Goal: Task Accomplishment & Management: Use online tool/utility

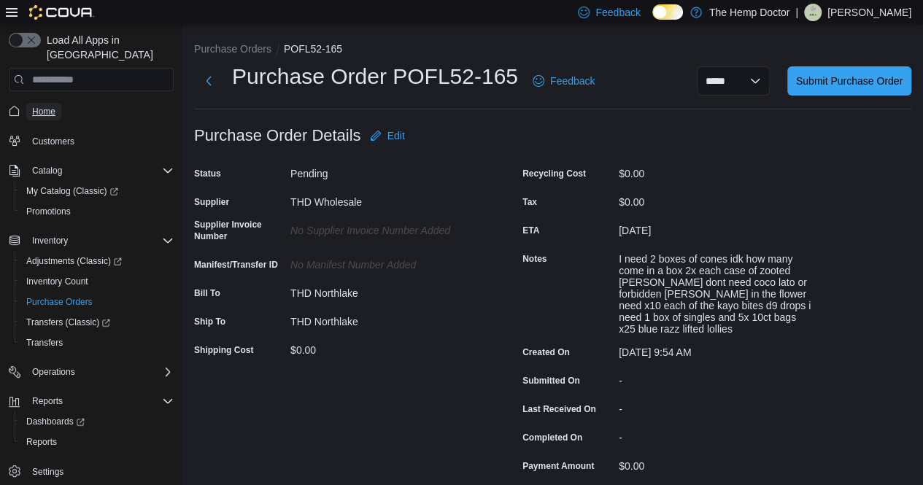
click at [57, 103] on link "Home" at bounding box center [43, 112] width 35 height 18
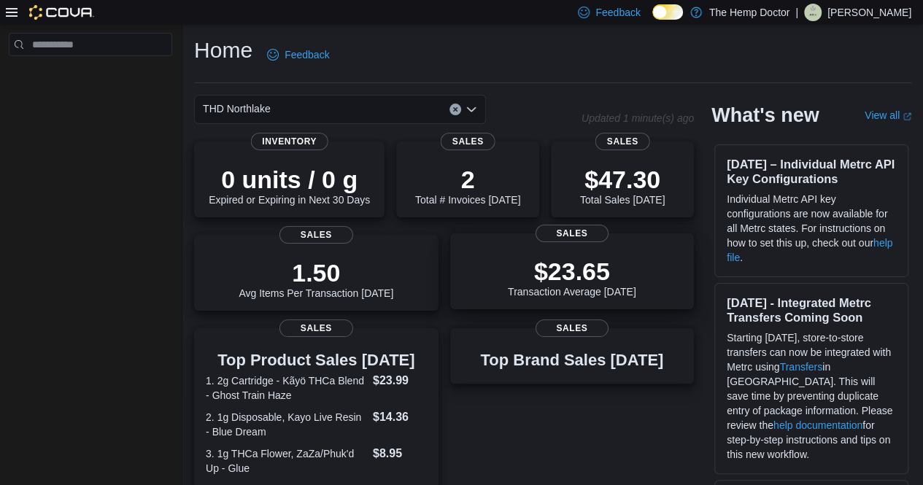
click at [506, 282] on div "$23.65 Transaction Average Today" at bounding box center [572, 274] width 221 height 47
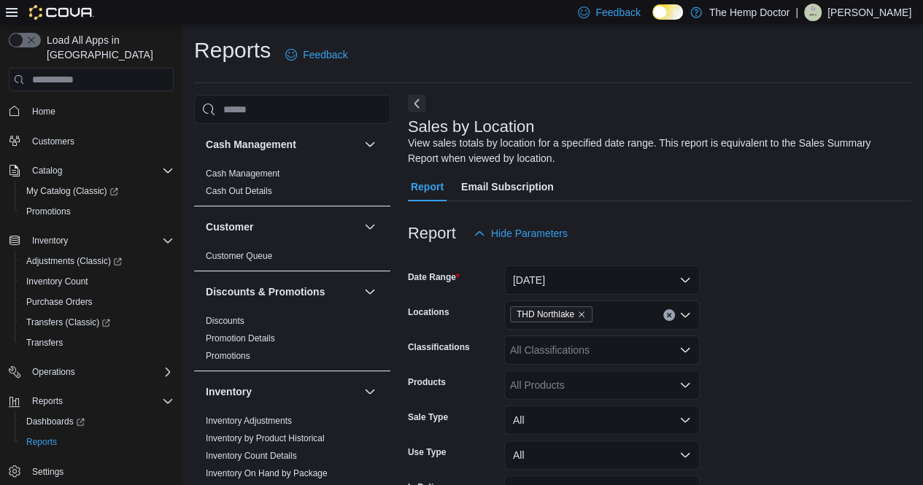
scroll to position [49, 0]
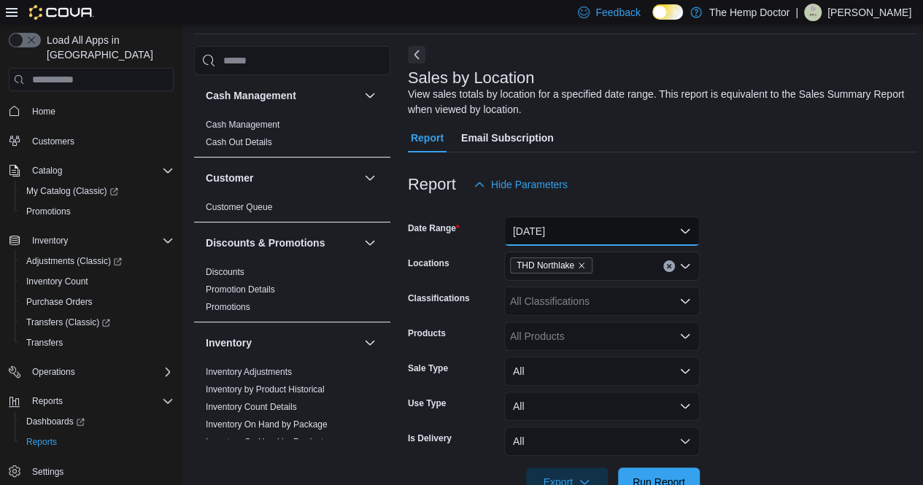
click at [577, 231] on button "Today" at bounding box center [602, 231] width 196 height 29
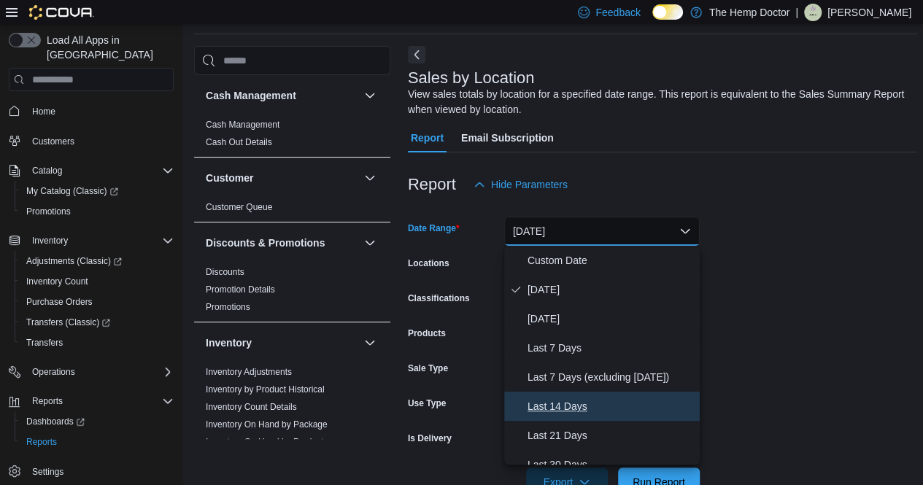
click at [569, 409] on span "Last 14 Days" at bounding box center [611, 407] width 166 height 18
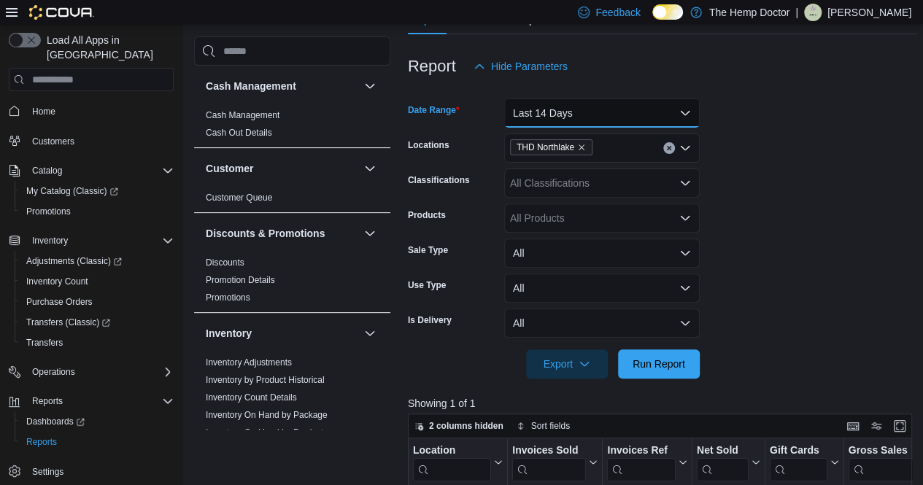
scroll to position [171, 0]
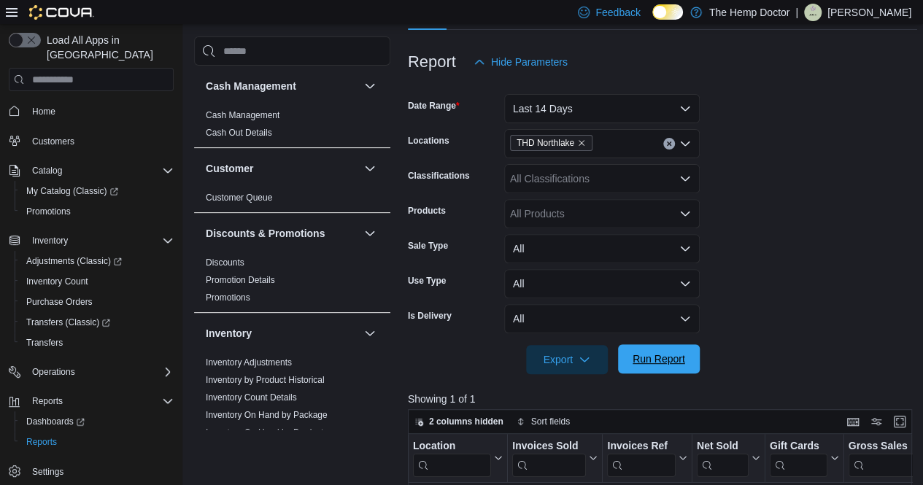
click at [661, 348] on span "Run Report" at bounding box center [659, 358] width 64 height 29
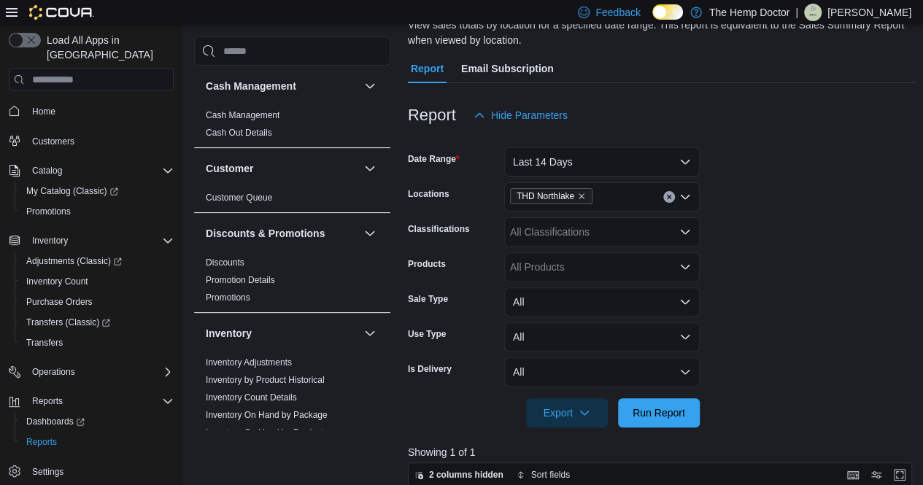
scroll to position [115, 0]
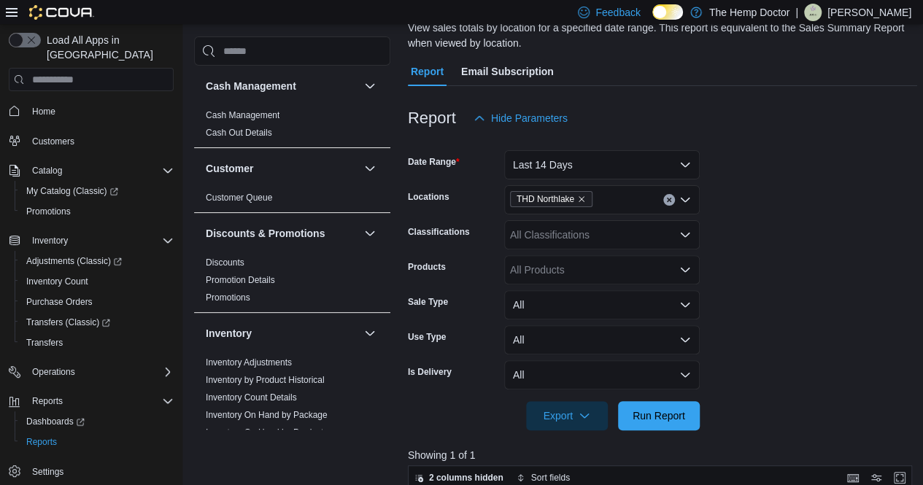
click at [646, 182] on form "Date Range Last 14 Days Locations THD Northlake Classifications All Classificat…" at bounding box center [662, 282] width 509 height 298
click at [638, 173] on button "Last 14 Days" at bounding box center [602, 164] width 196 height 29
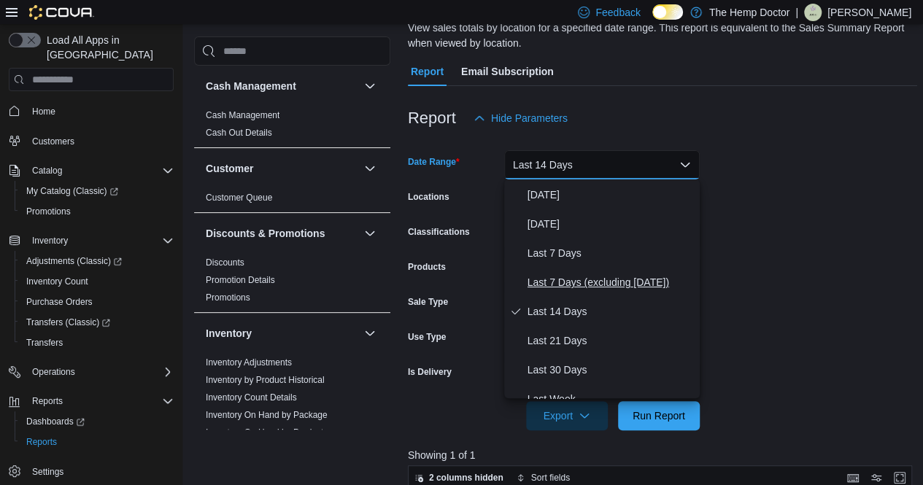
scroll to position [0, 0]
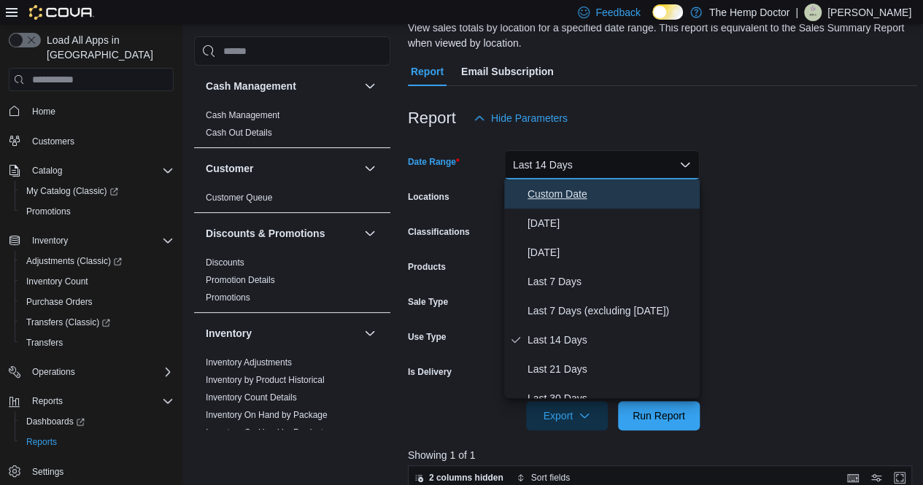
click at [566, 200] on span "Custom Date" at bounding box center [611, 194] width 166 height 18
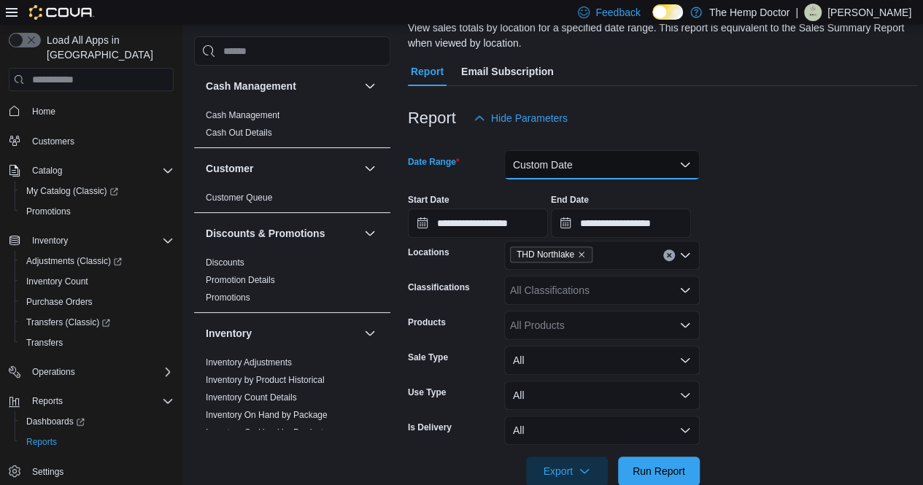
scroll to position [142, 0]
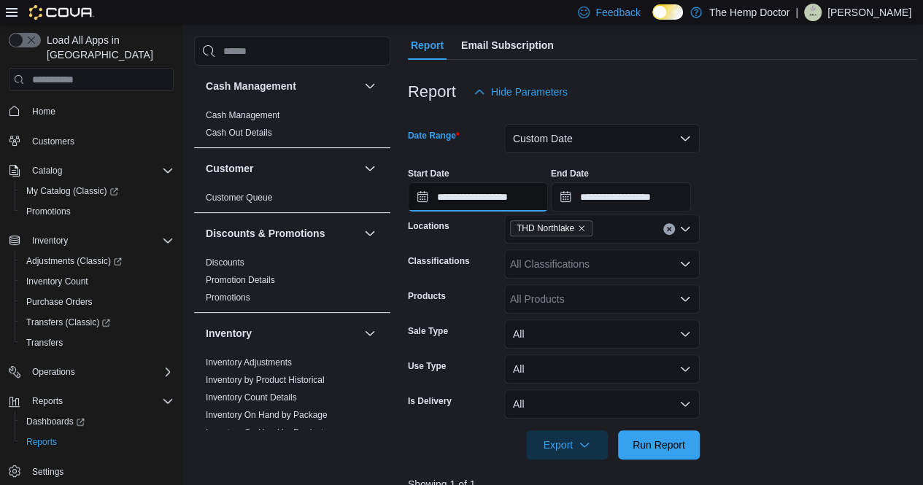
click at [423, 191] on input "**********" at bounding box center [478, 196] width 140 height 29
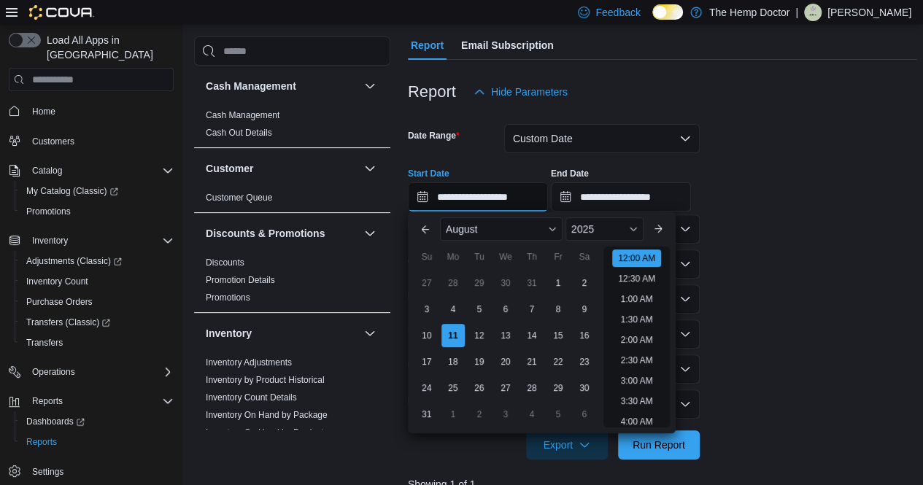
scroll to position [45, 0]
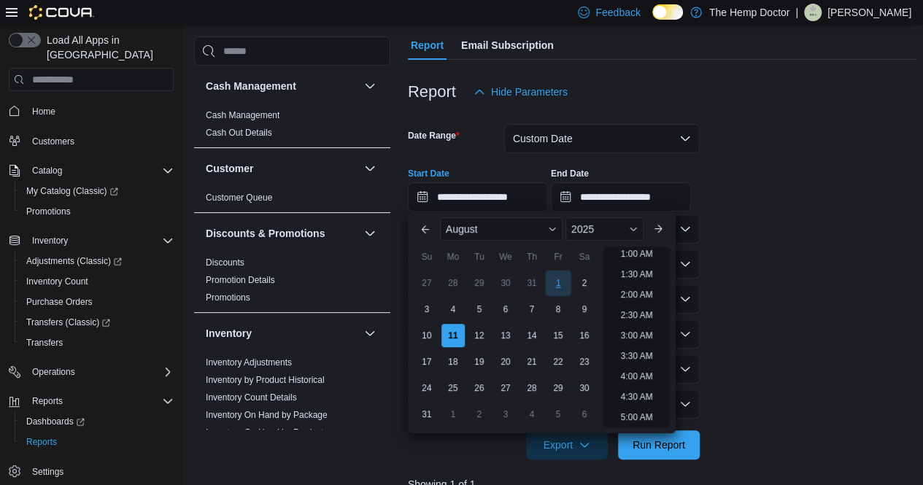
click at [553, 291] on div "1" at bounding box center [558, 284] width 26 height 26
type input "**********"
click at [553, 291] on div "1" at bounding box center [558, 284] width 26 height 26
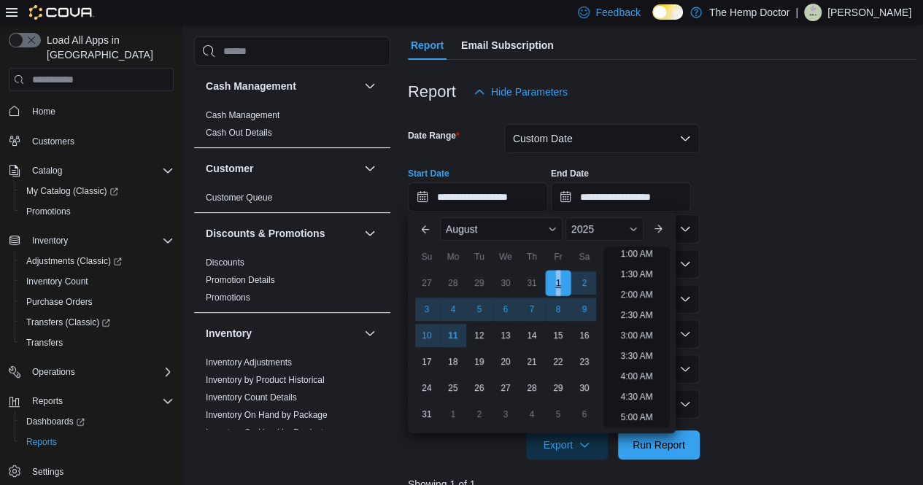
scroll to position [3, 0]
click at [660, 449] on span "Run Report" at bounding box center [659, 444] width 53 height 15
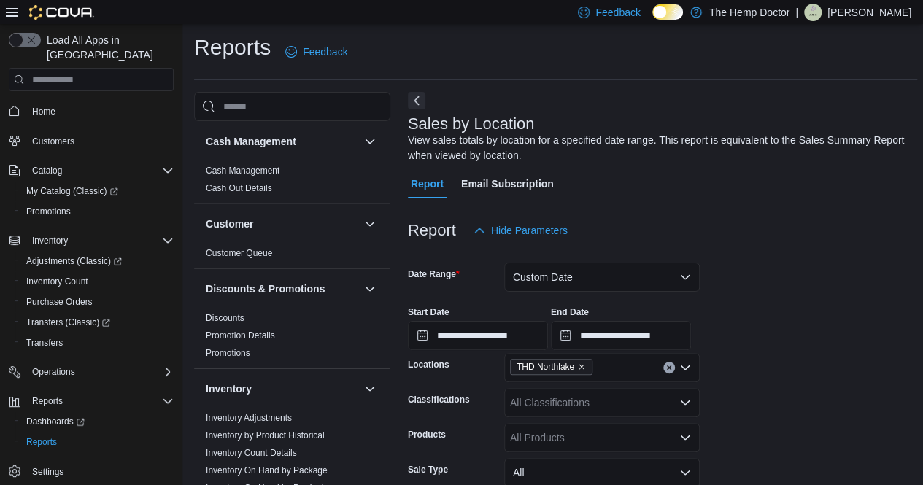
scroll to position [2, 0]
click at [576, 271] on button "Custom Date" at bounding box center [602, 277] width 196 height 29
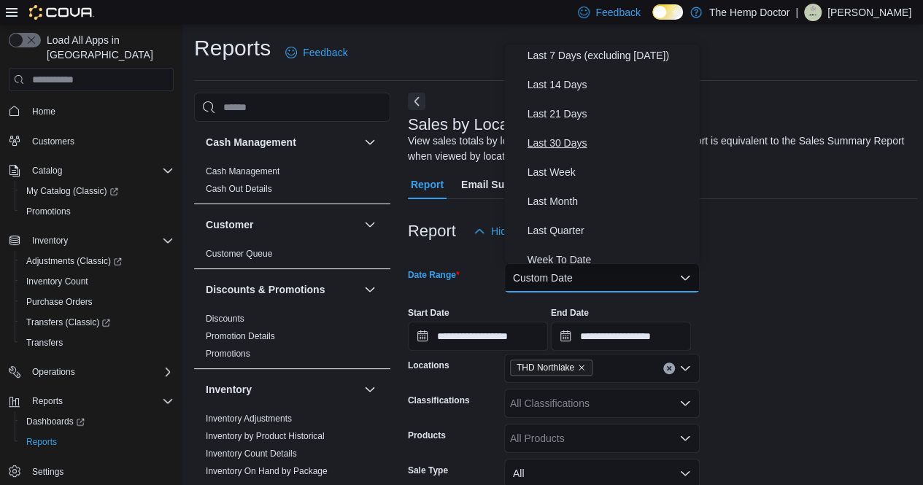
scroll to position [121, 0]
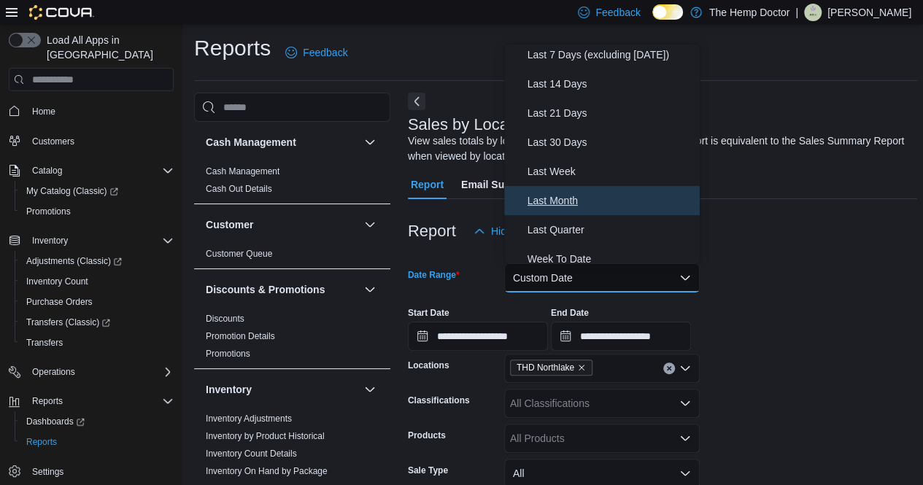
click at [556, 196] on span "Last Month" at bounding box center [611, 201] width 166 height 18
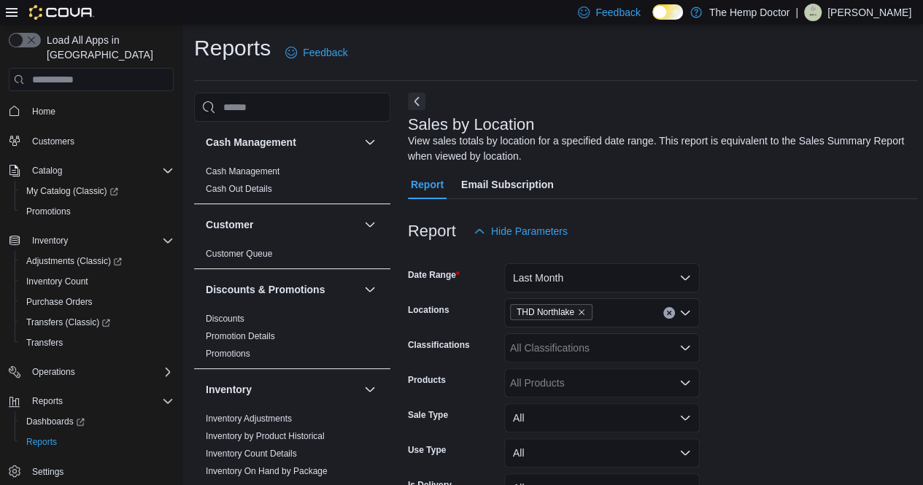
click at [688, 224] on div "Report Hide Parameters" at bounding box center [662, 231] width 509 height 29
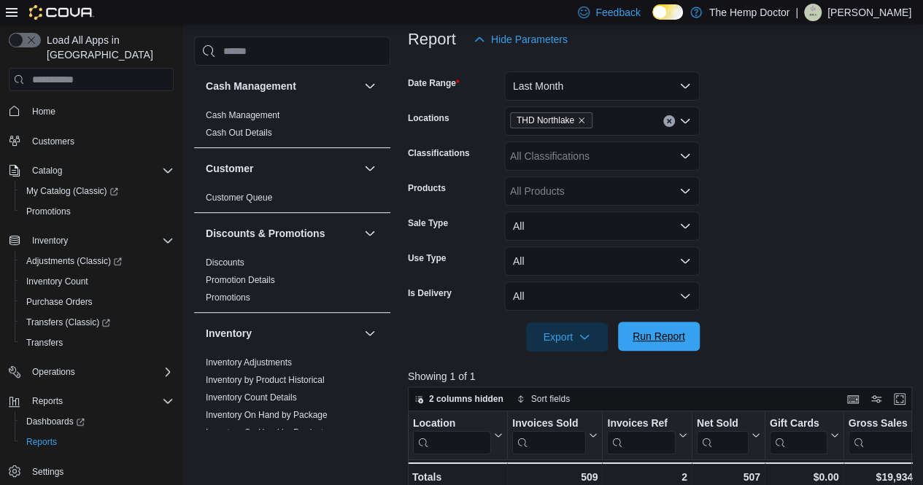
scroll to position [195, 0]
click at [664, 350] on span "Run Report" at bounding box center [659, 335] width 64 height 29
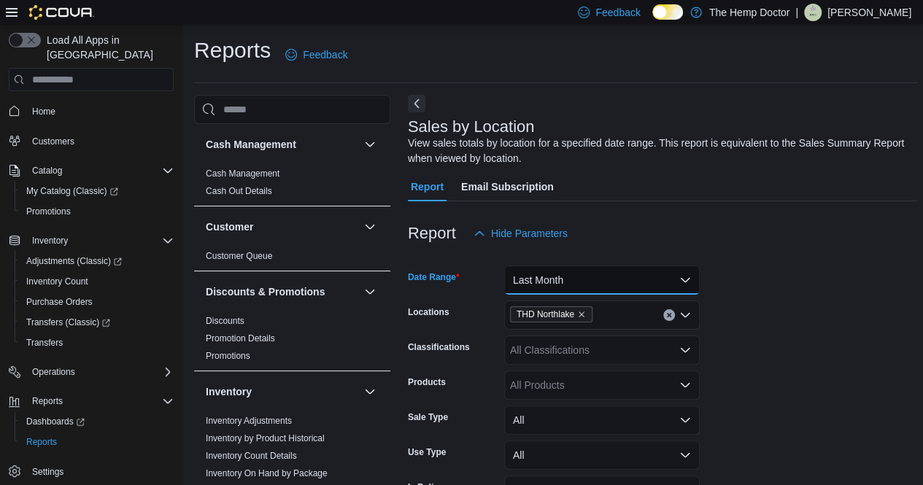
click at [638, 275] on button "Last Month" at bounding box center [602, 280] width 196 height 29
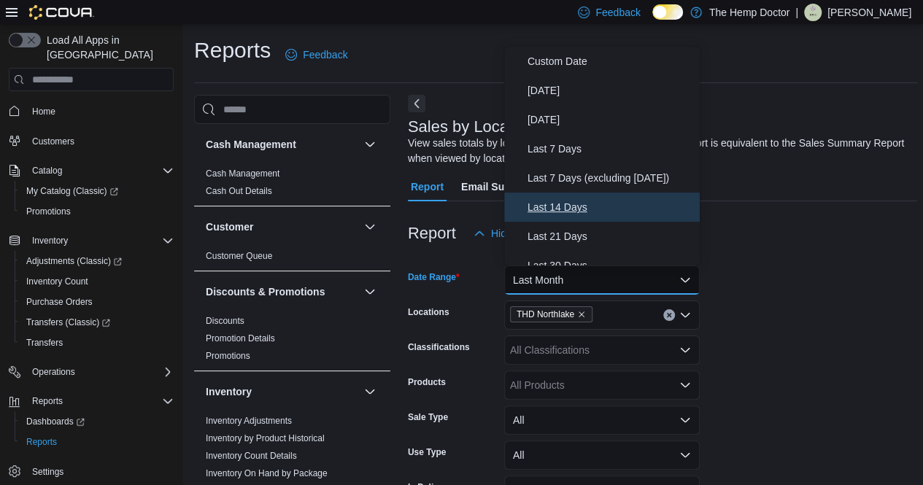
click at [571, 204] on span "Last 14 Days" at bounding box center [611, 207] width 166 height 18
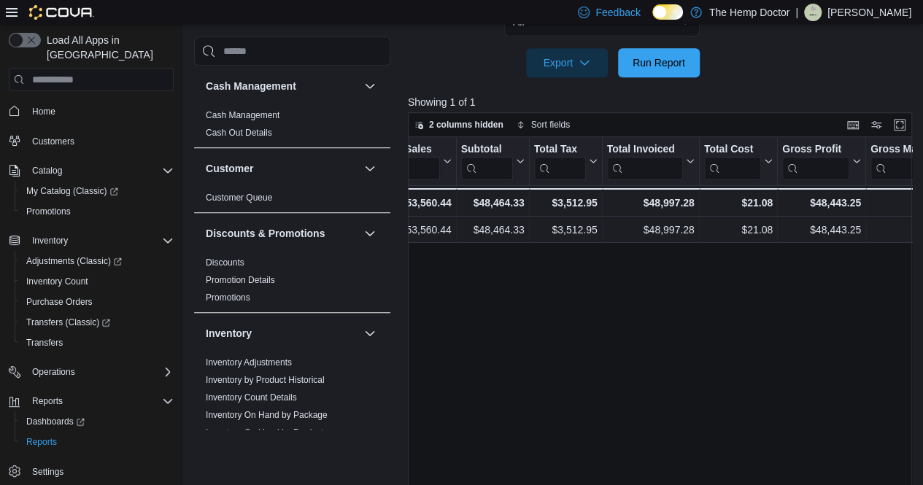
scroll to position [0, 475]
click at [671, 74] on span "Run Report" at bounding box center [659, 61] width 64 height 29
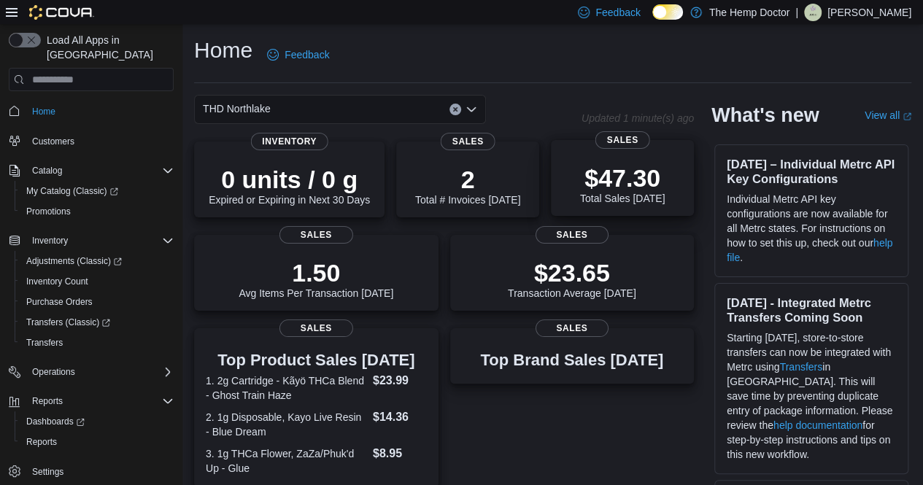
click at [576, 203] on div "$47.30 Total Sales Today" at bounding box center [623, 181] width 120 height 47
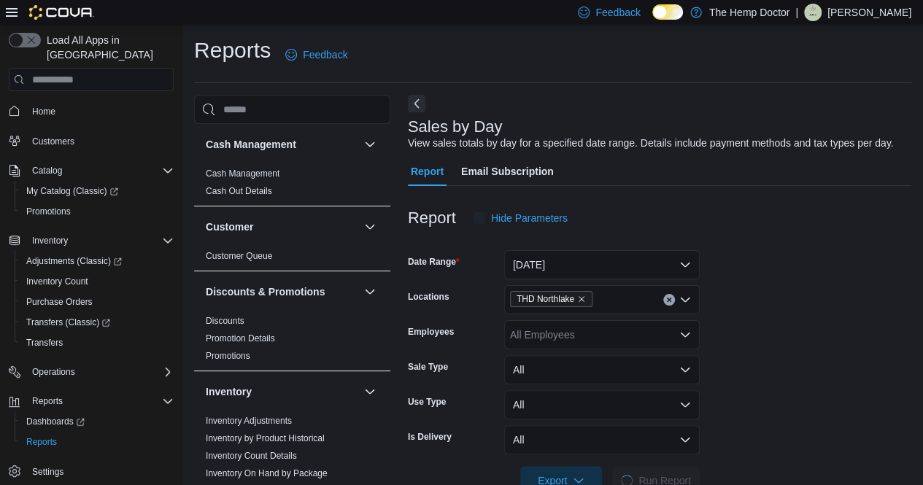
scroll to position [34, 0]
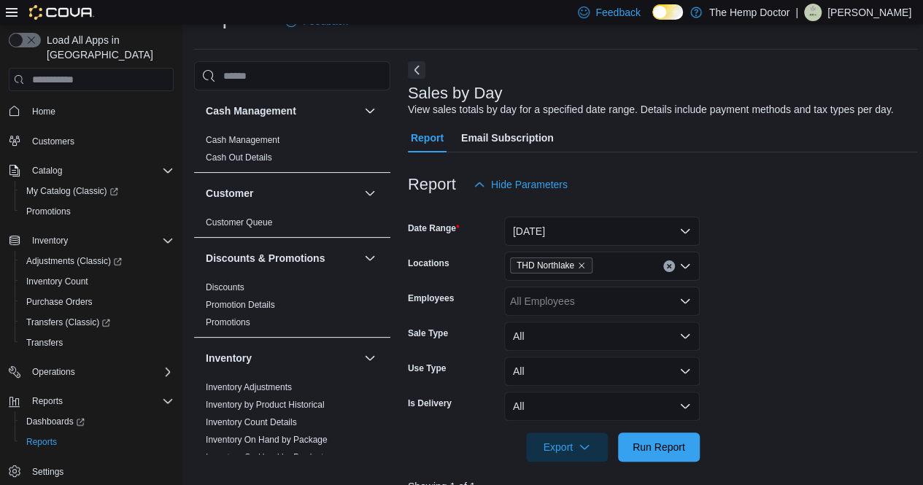
click at [684, 265] on icon "Open list of options" at bounding box center [685, 266] width 12 height 12
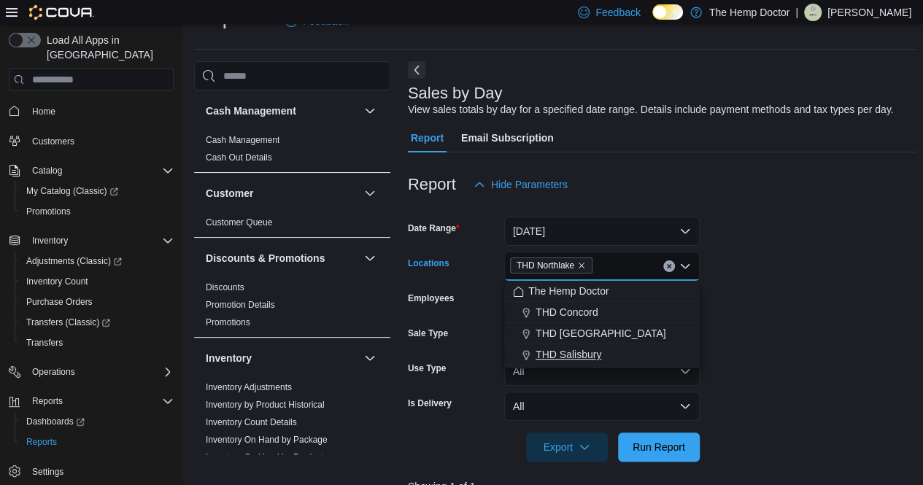
click at [574, 357] on span "THD Salisbury" at bounding box center [569, 354] width 66 height 15
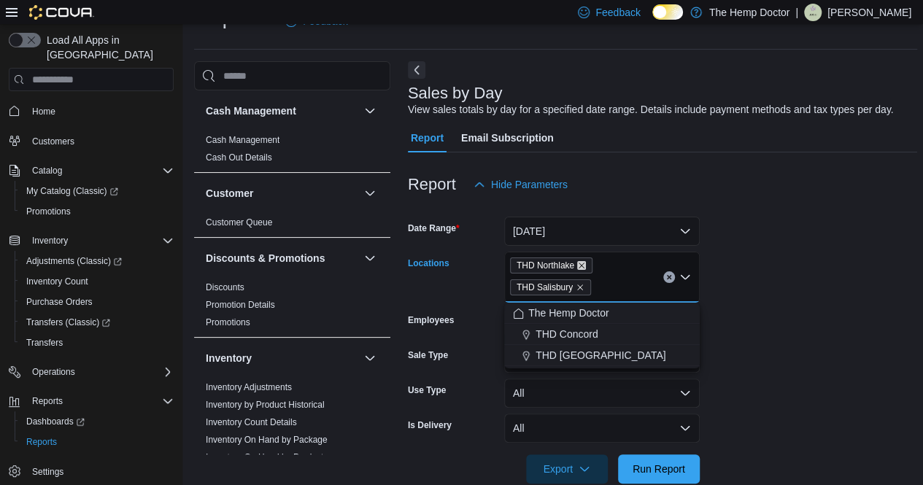
click at [585, 266] on icon "Remove THD Northlake from selection in this group" at bounding box center [581, 265] width 9 height 9
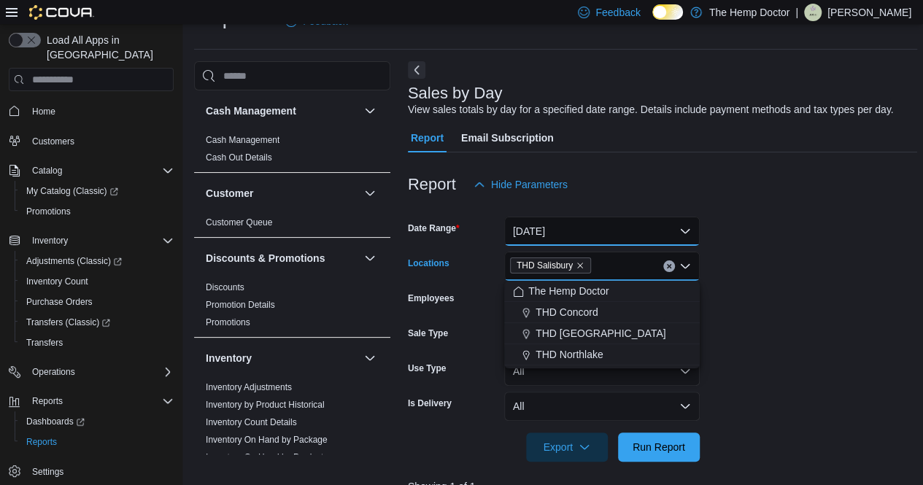
click at [582, 228] on button "[DATE]" at bounding box center [602, 231] width 196 height 29
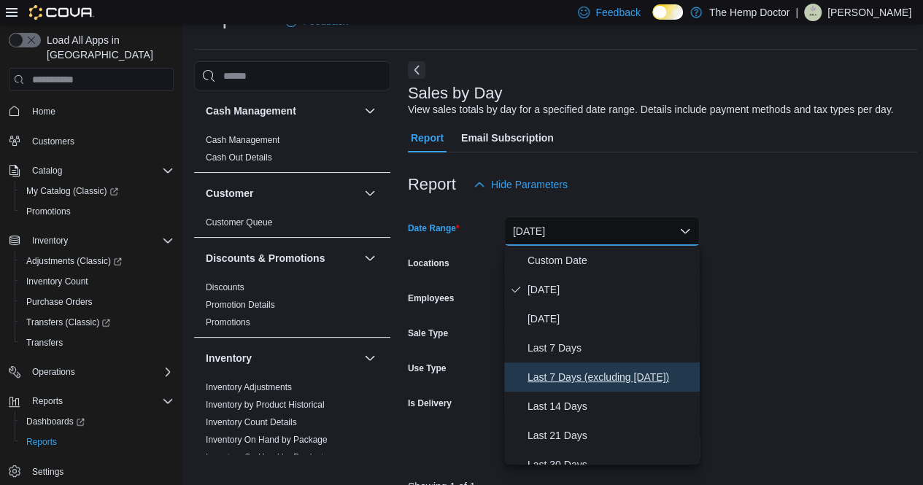
click at [575, 370] on span "Last 7 Days (excluding [DATE])" at bounding box center [611, 377] width 166 height 18
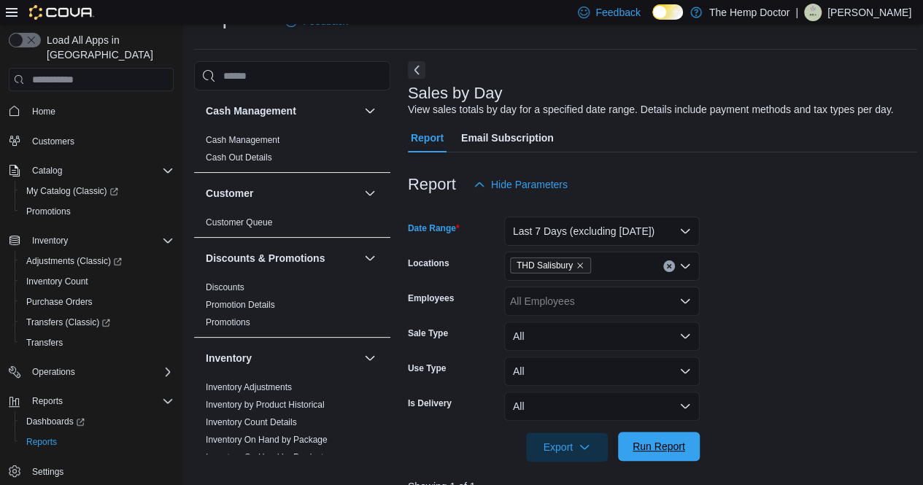
click at [663, 455] on span "Run Report" at bounding box center [659, 446] width 64 height 29
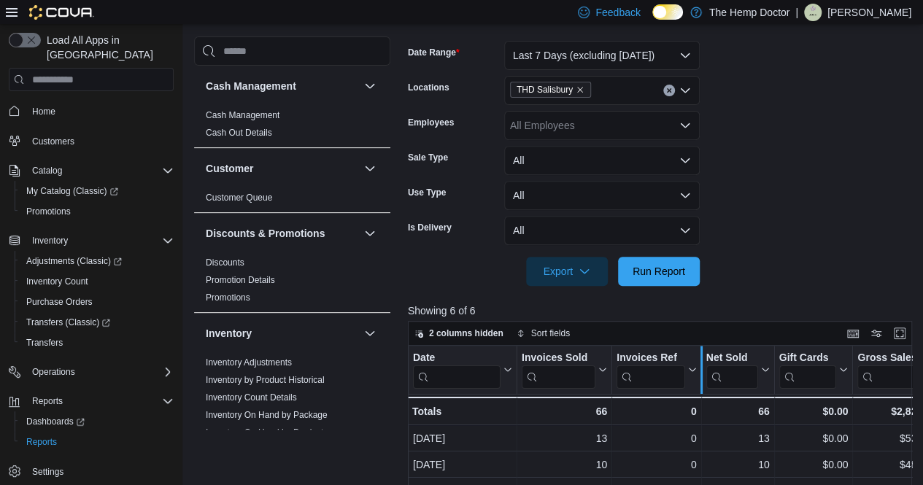
scroll to position [208, 0]
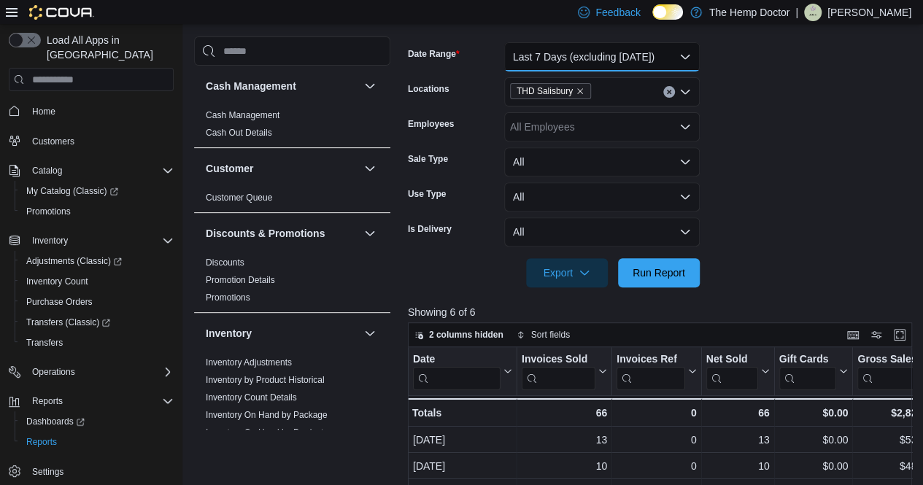
click at [683, 58] on button "Last 7 Days (excluding [DATE])" at bounding box center [602, 56] width 196 height 29
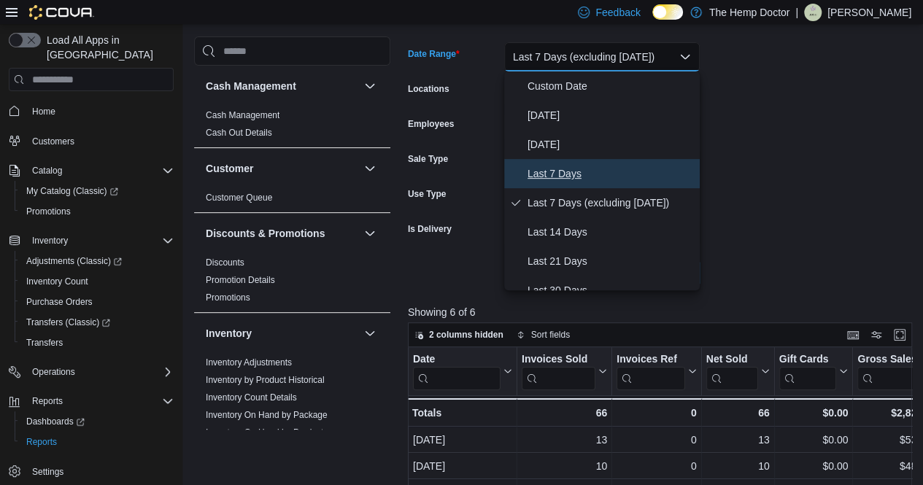
click at [562, 169] on span "Last 7 Days" at bounding box center [611, 174] width 166 height 18
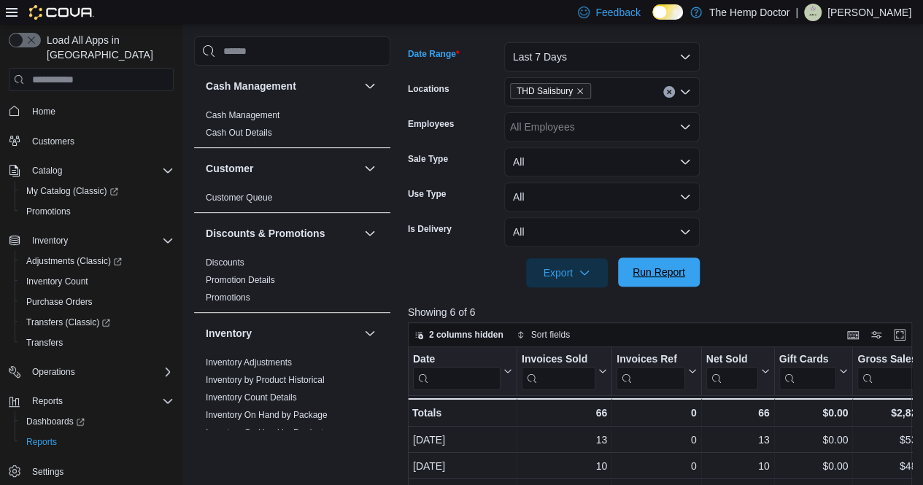
click at [642, 279] on span "Run Report" at bounding box center [659, 272] width 64 height 29
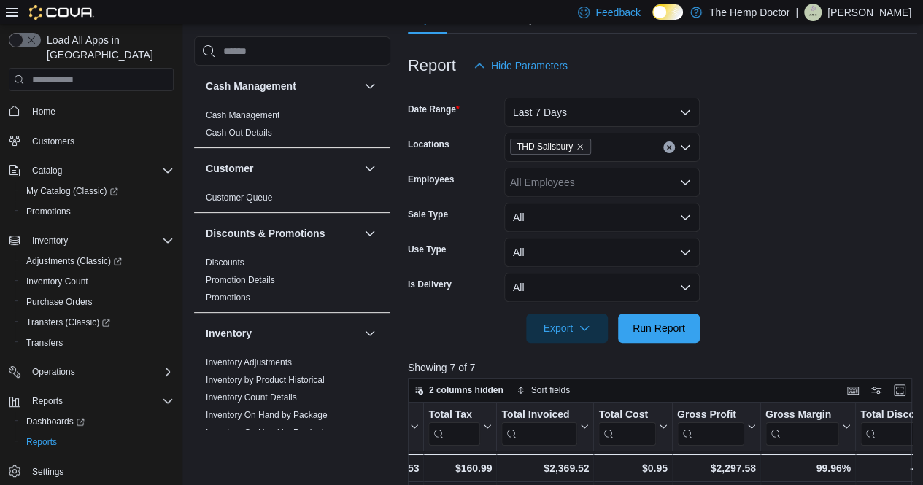
scroll to position [152, 0]
click at [677, 113] on button "Last 7 Days" at bounding box center [602, 113] width 196 height 29
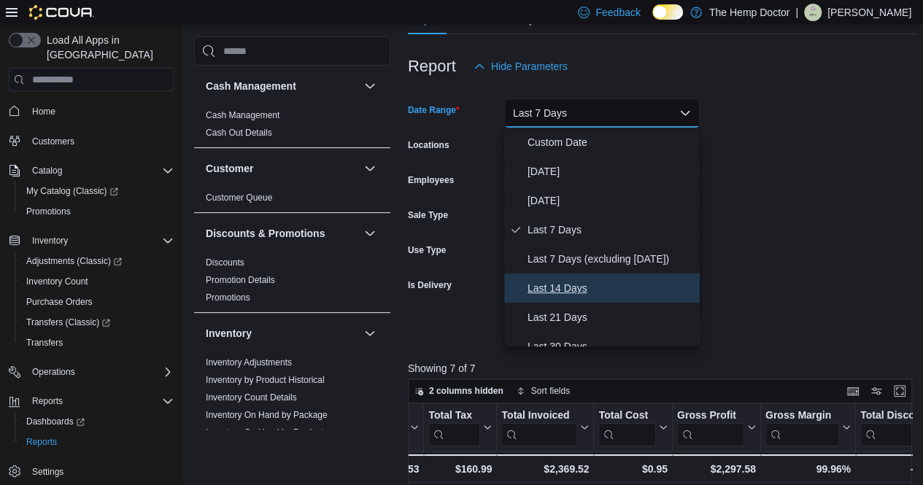
click at [604, 296] on span "Last 14 Days" at bounding box center [611, 288] width 166 height 18
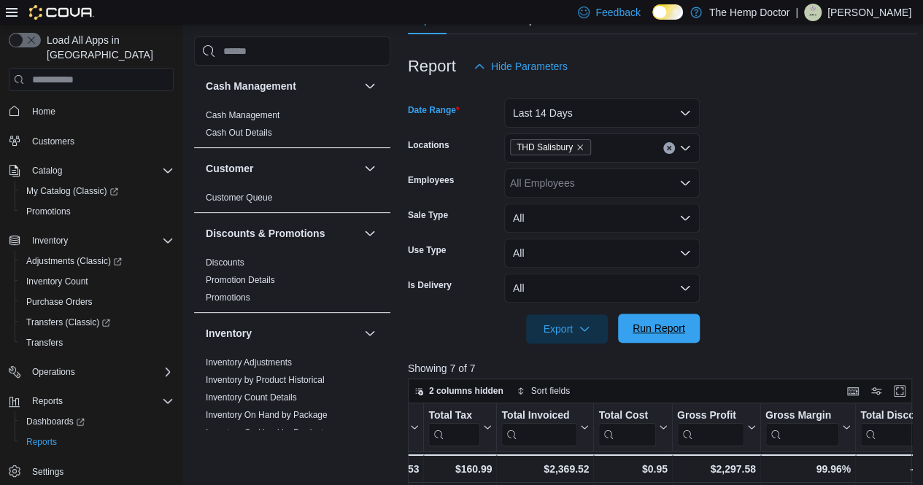
click at [657, 341] on span "Run Report" at bounding box center [659, 328] width 64 height 29
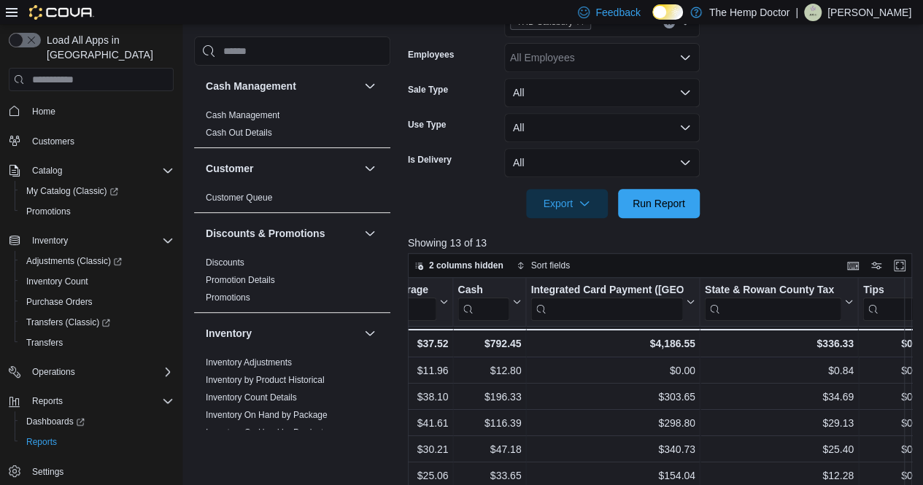
scroll to position [0, 1504]
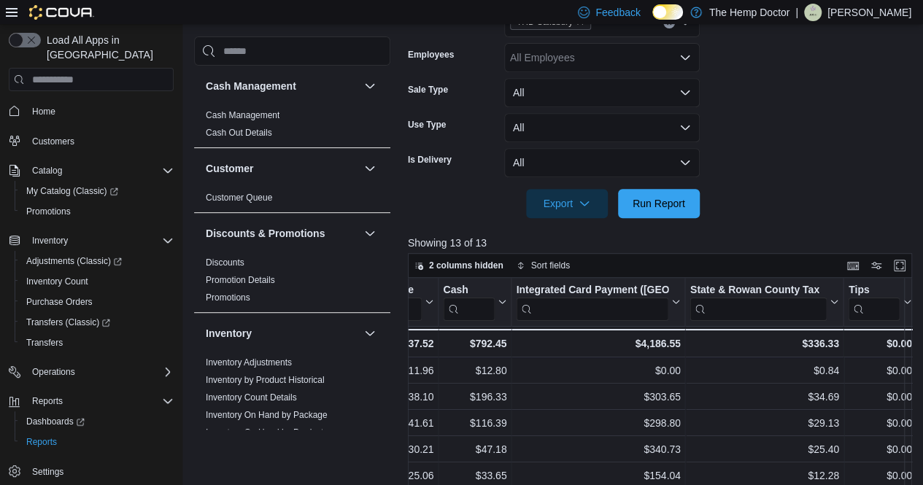
click at [778, 231] on div at bounding box center [662, 227] width 509 height 18
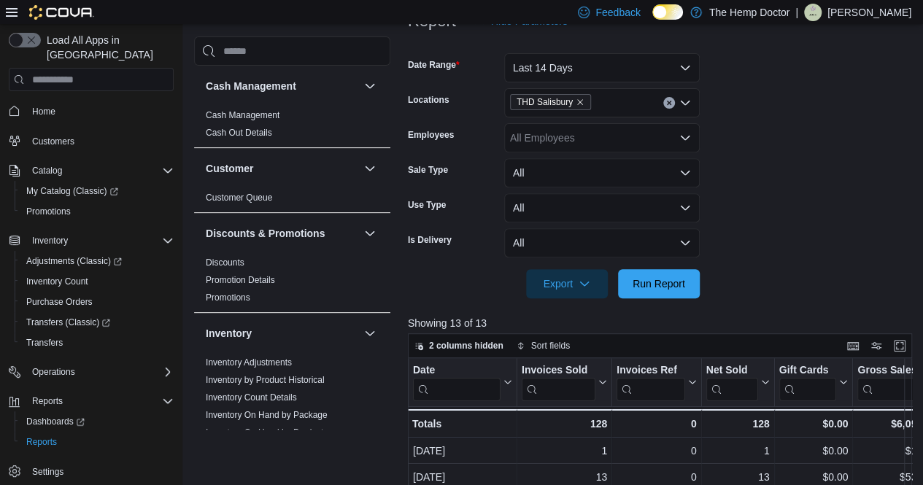
scroll to position [0, 0]
